Goal: Task Accomplishment & Management: Use online tool/utility

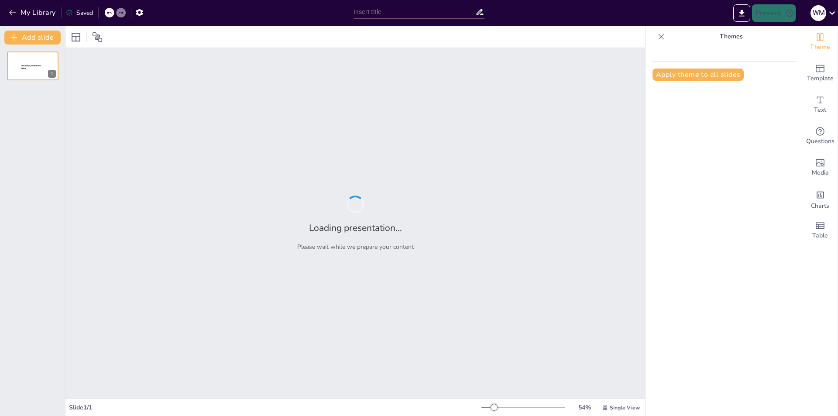
type input "Причины и последствия катастрофы бронзового века: исторический анализ"
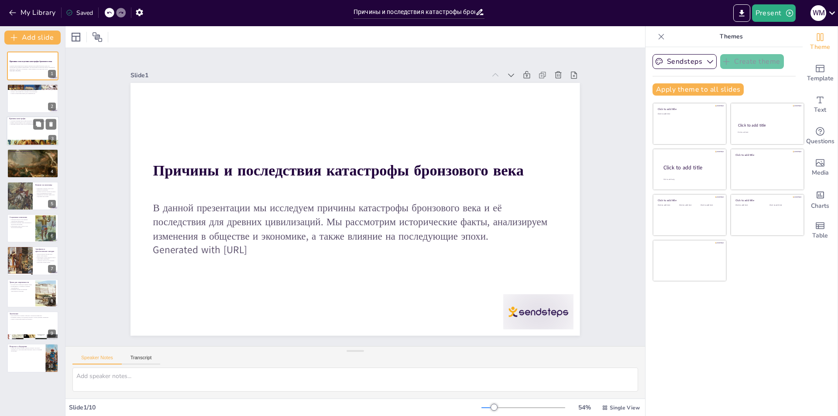
click at [14, 137] on div at bounding box center [33, 131] width 52 height 30
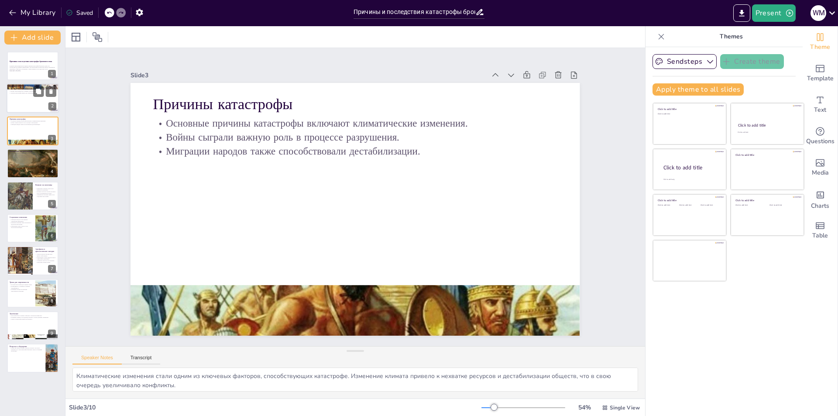
click at [14, 101] on div at bounding box center [33, 99] width 52 height 30
type textarea "Lorem ipsumdol, sit ametconsec adipiscing elit seddoeiu te incididun utlaboree …"
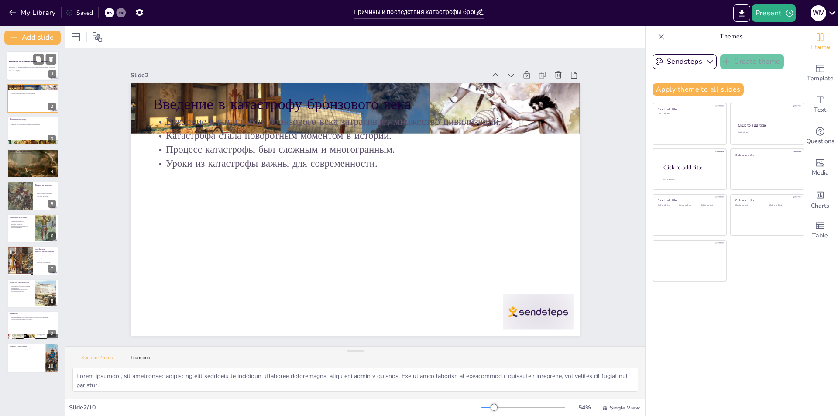
click at [22, 75] on div at bounding box center [33, 66] width 52 height 30
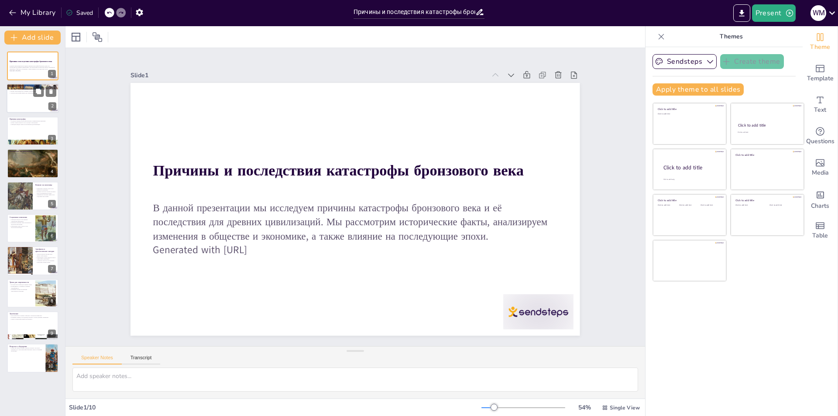
click at [20, 96] on div at bounding box center [33, 99] width 52 height 30
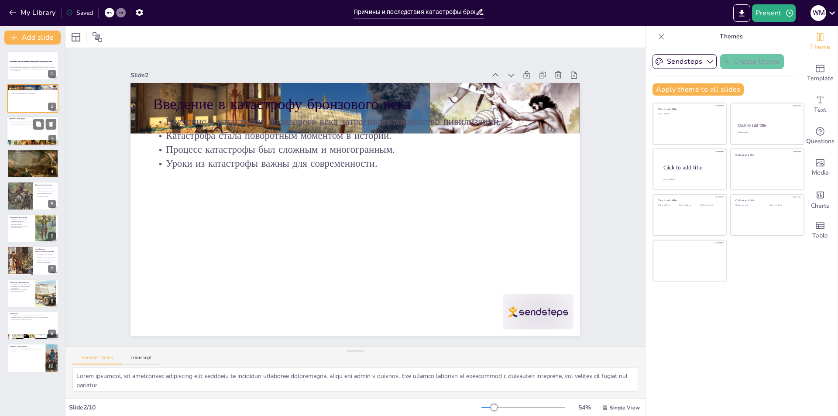
click at [20, 127] on div at bounding box center [33, 131] width 52 height 30
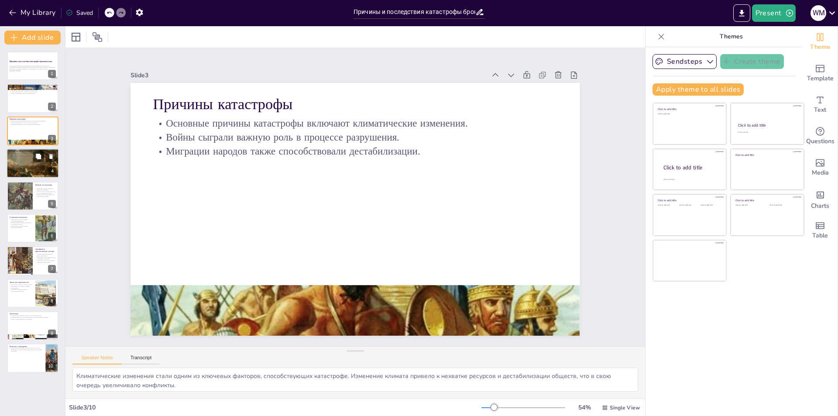
click at [24, 163] on div at bounding box center [33, 163] width 52 height 33
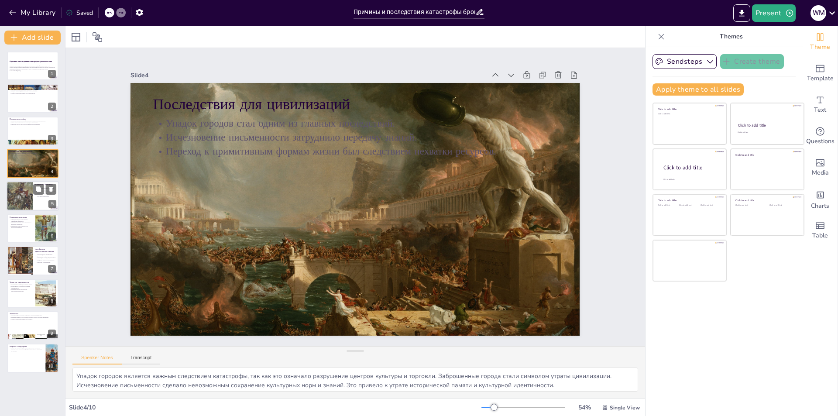
click at [26, 189] on div at bounding box center [20, 195] width 26 height 37
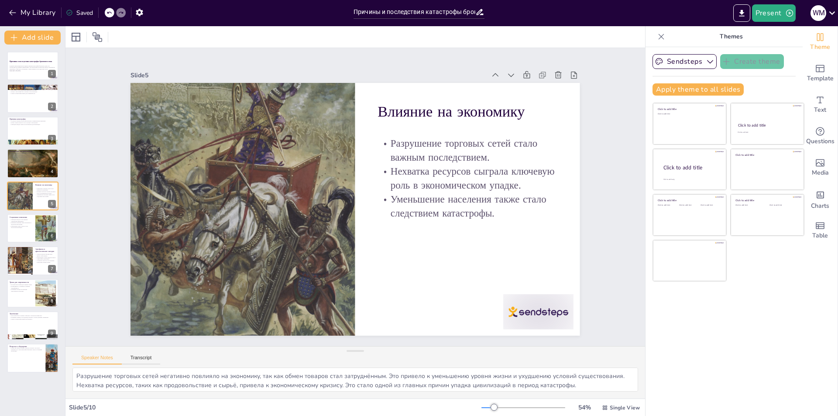
click at [25, 213] on div "Причины и последствия катастрофы бронзового века В данной презентации мы исслед…" at bounding box center [32, 212] width 65 height 321
click at [23, 219] on p "Миграция народов стала важным социальным изменением." at bounding box center [21, 220] width 24 height 3
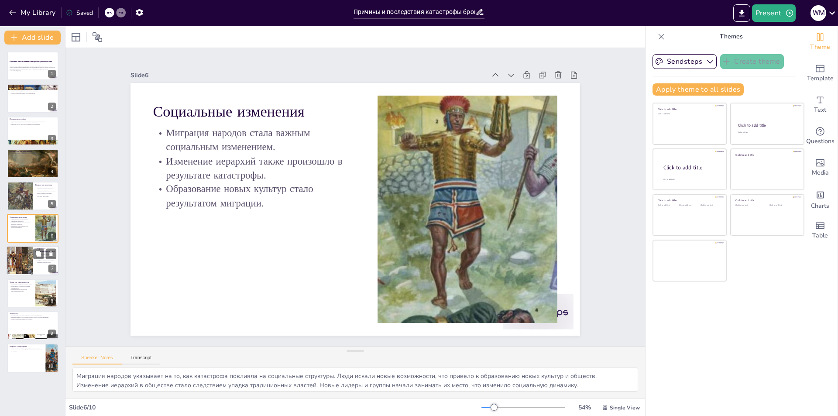
click at [20, 255] on div at bounding box center [20, 261] width 41 height 30
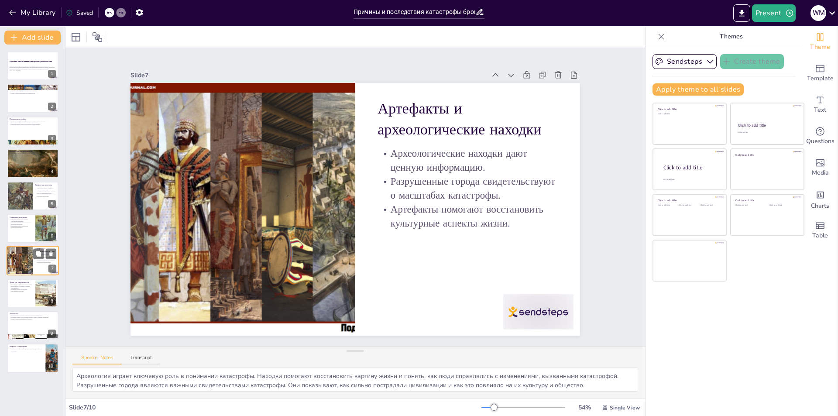
click at [21, 275] on div "Артефакты и археологические находки Археологические находки дают ценную информа…" at bounding box center [33, 261] width 52 height 30
click at [21, 285] on div "Изучение катастрофы дает важные уроки. Необходимость устойчивого развития подче…" at bounding box center [21, 288] width 24 height 8
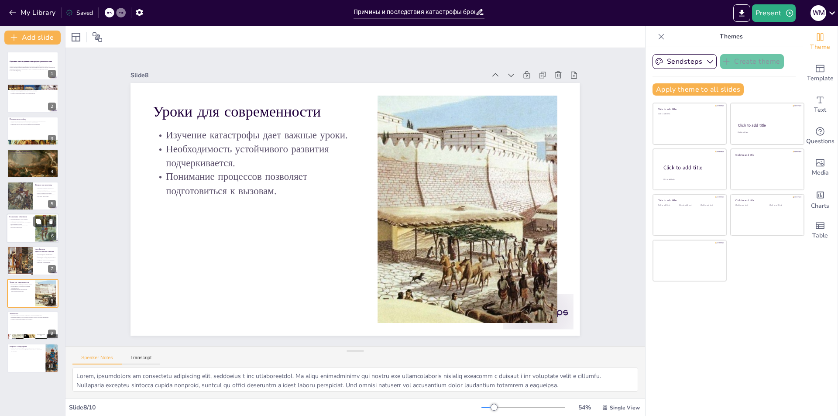
click at [12, 235] on div at bounding box center [33, 228] width 52 height 30
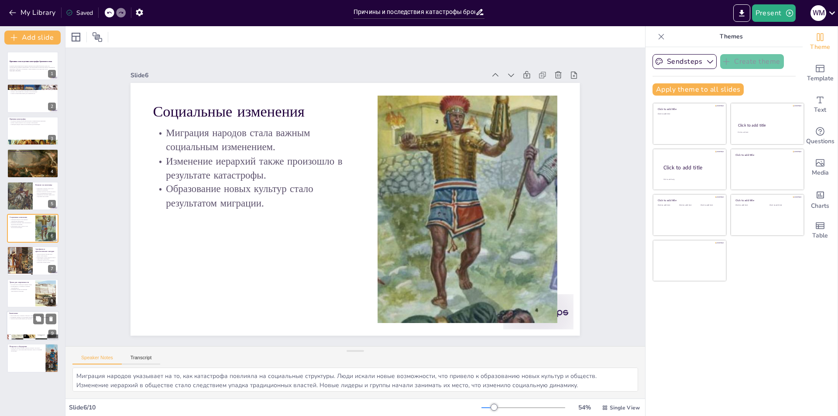
click at [31, 326] on div at bounding box center [33, 326] width 52 height 30
type textarea "Сложность катастрофы бронзового века указывает на то, что она была результатом …"
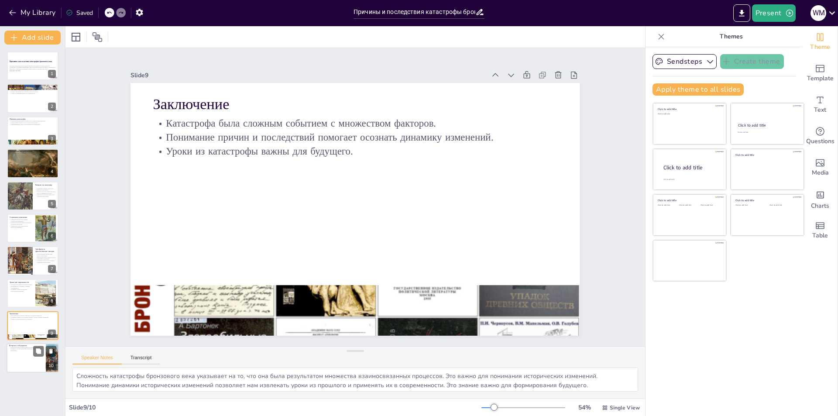
click at [31, 361] on div at bounding box center [33, 359] width 52 height 30
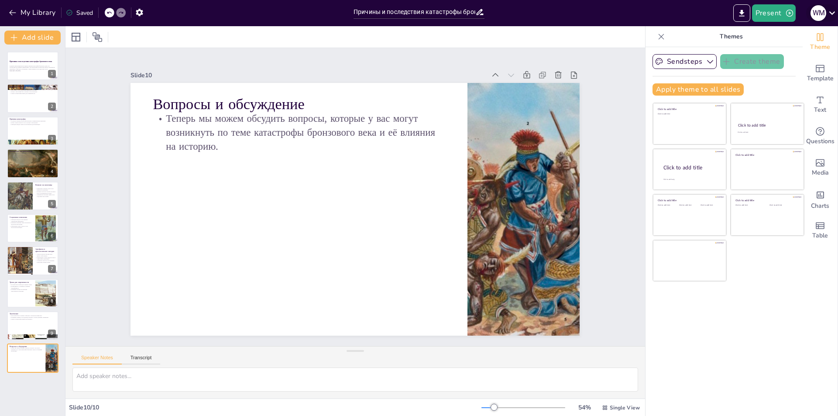
click at [826, 15] on icon at bounding box center [832, 13] width 12 height 12
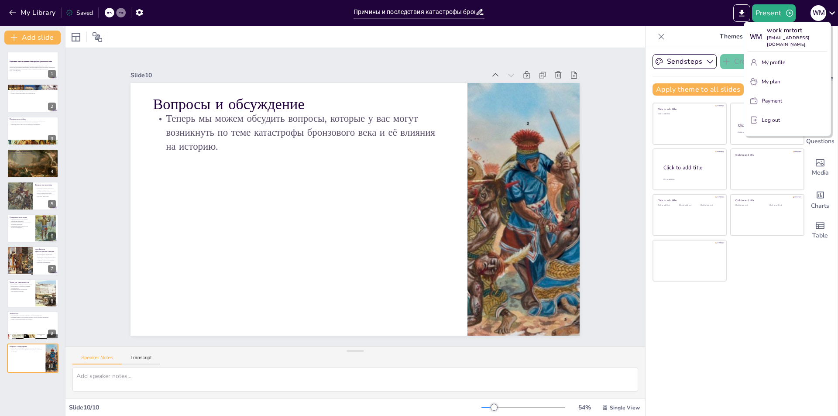
click at [772, 116] on p "Log out" at bounding box center [771, 120] width 18 height 8
